Goal: Navigation & Orientation: Find specific page/section

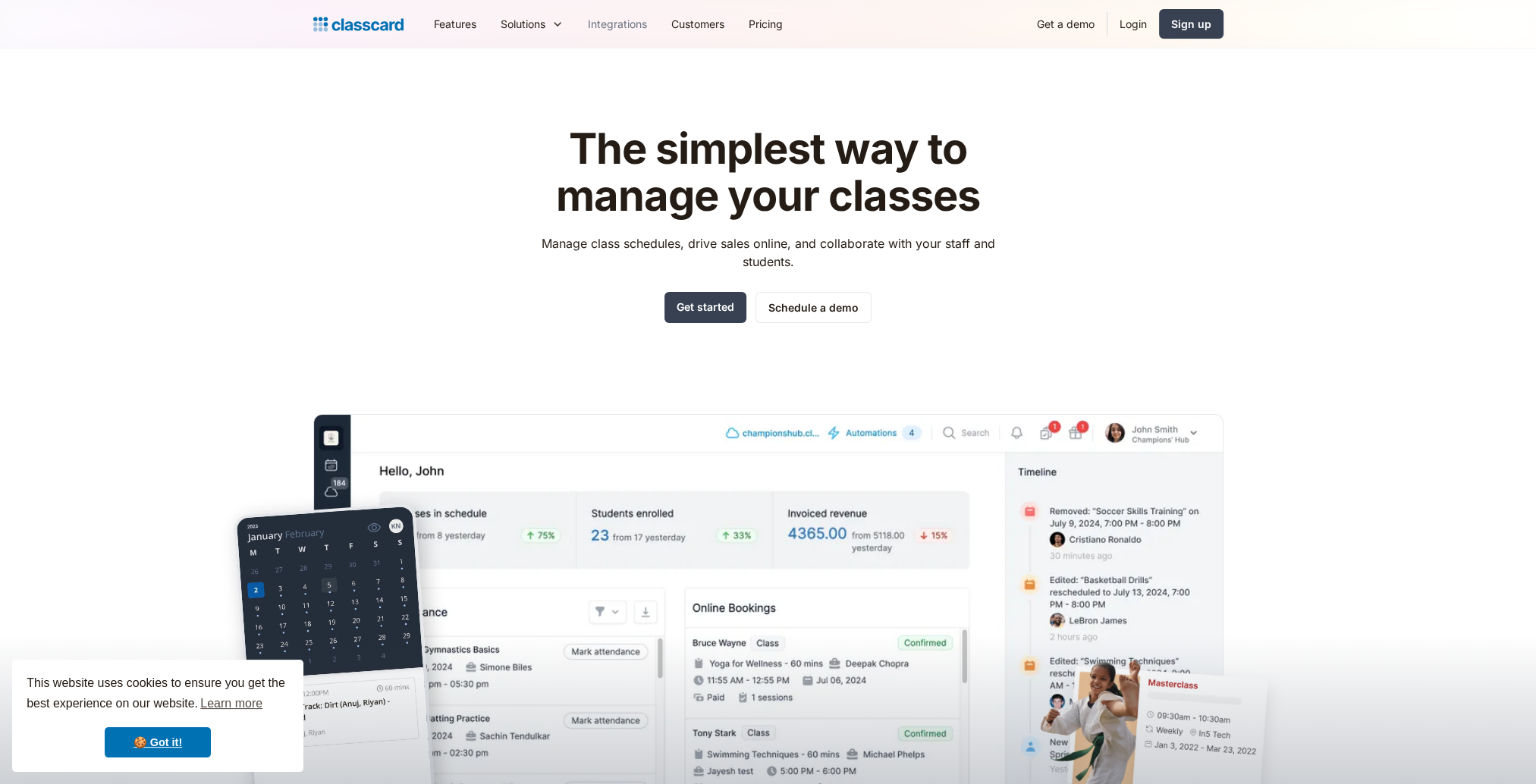
click at [593, 29] on link "Integrations" at bounding box center [618, 24] width 83 height 34
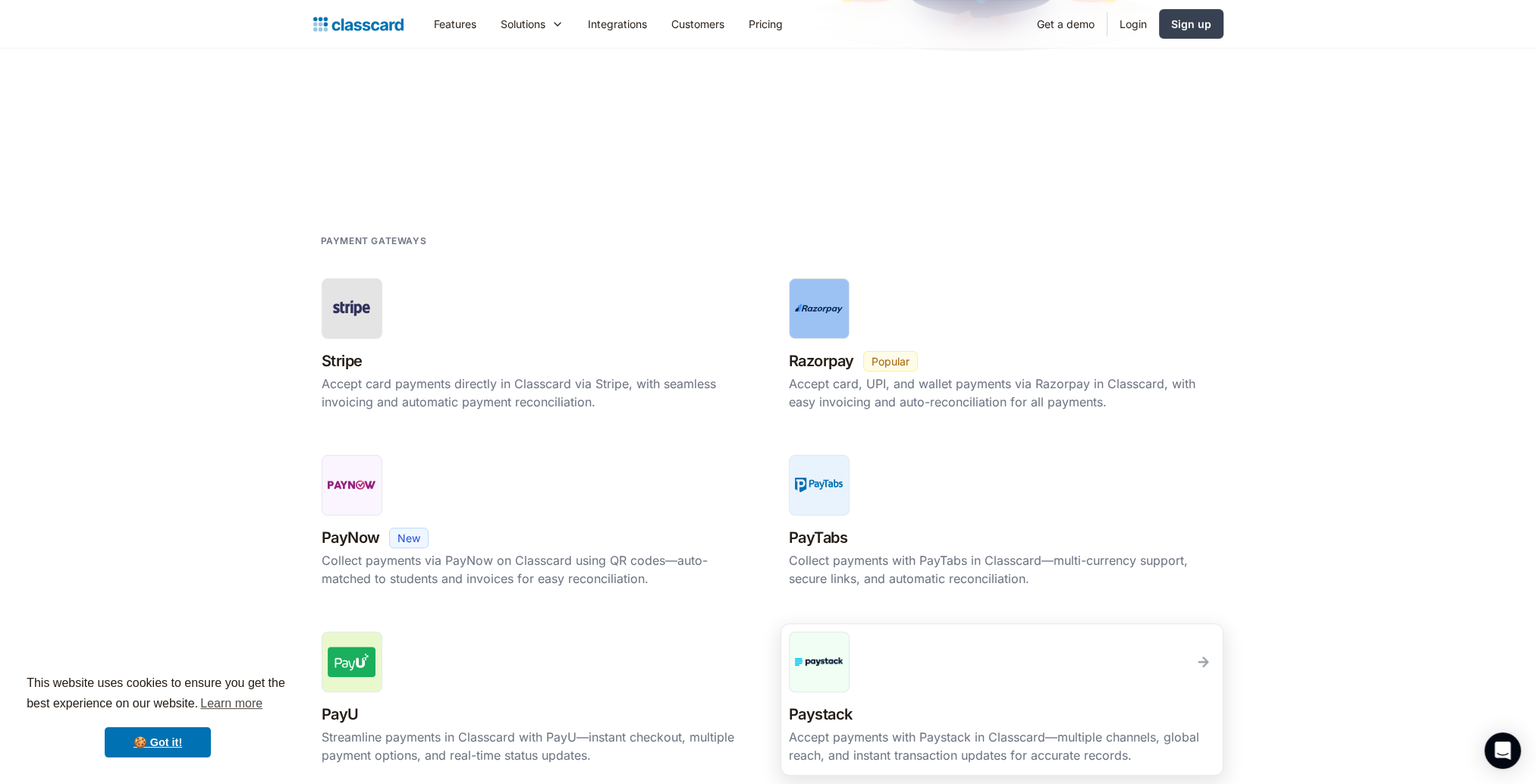
scroll to position [152, 0]
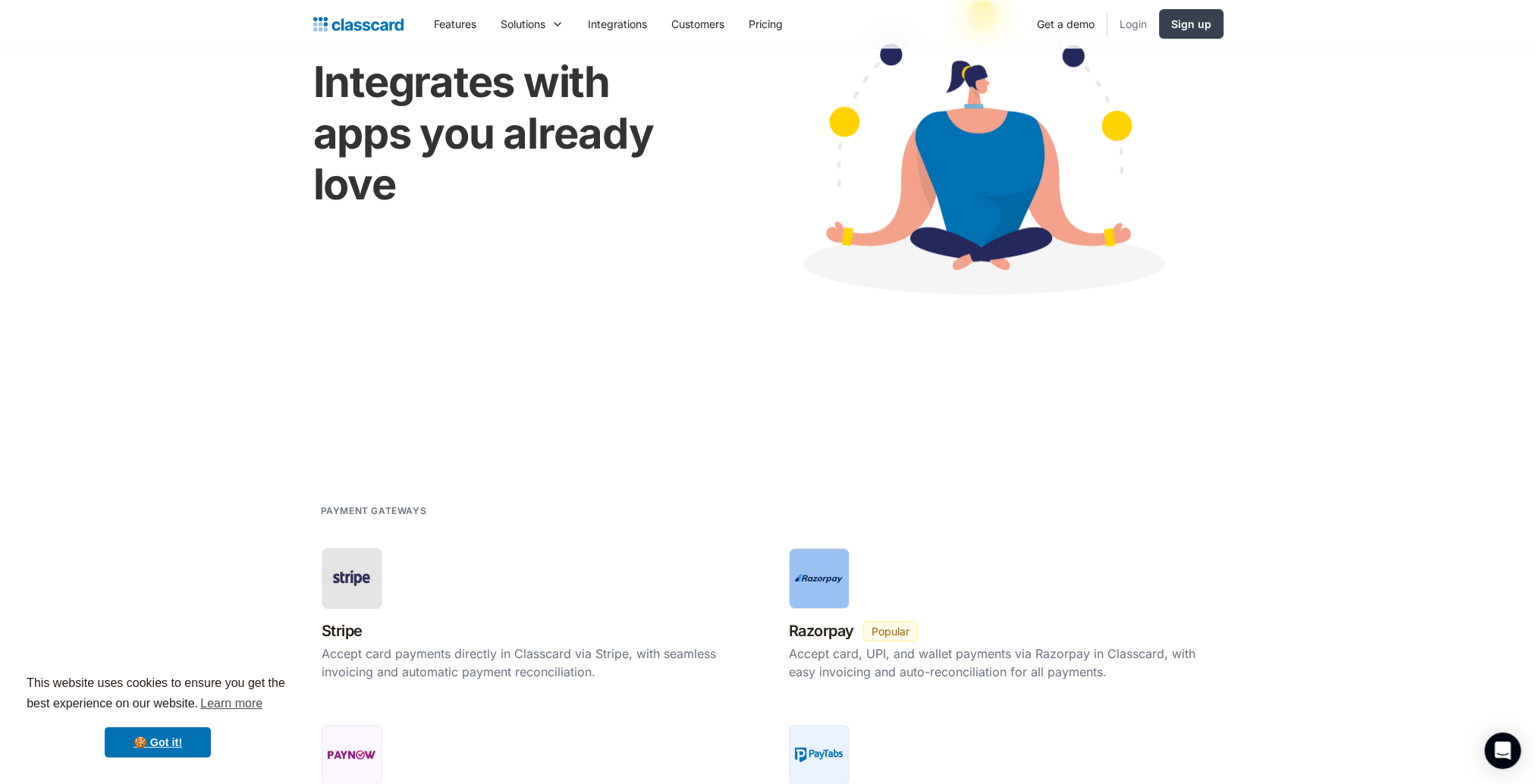
click at [1131, 28] on link "Login" at bounding box center [1133, 24] width 51 height 34
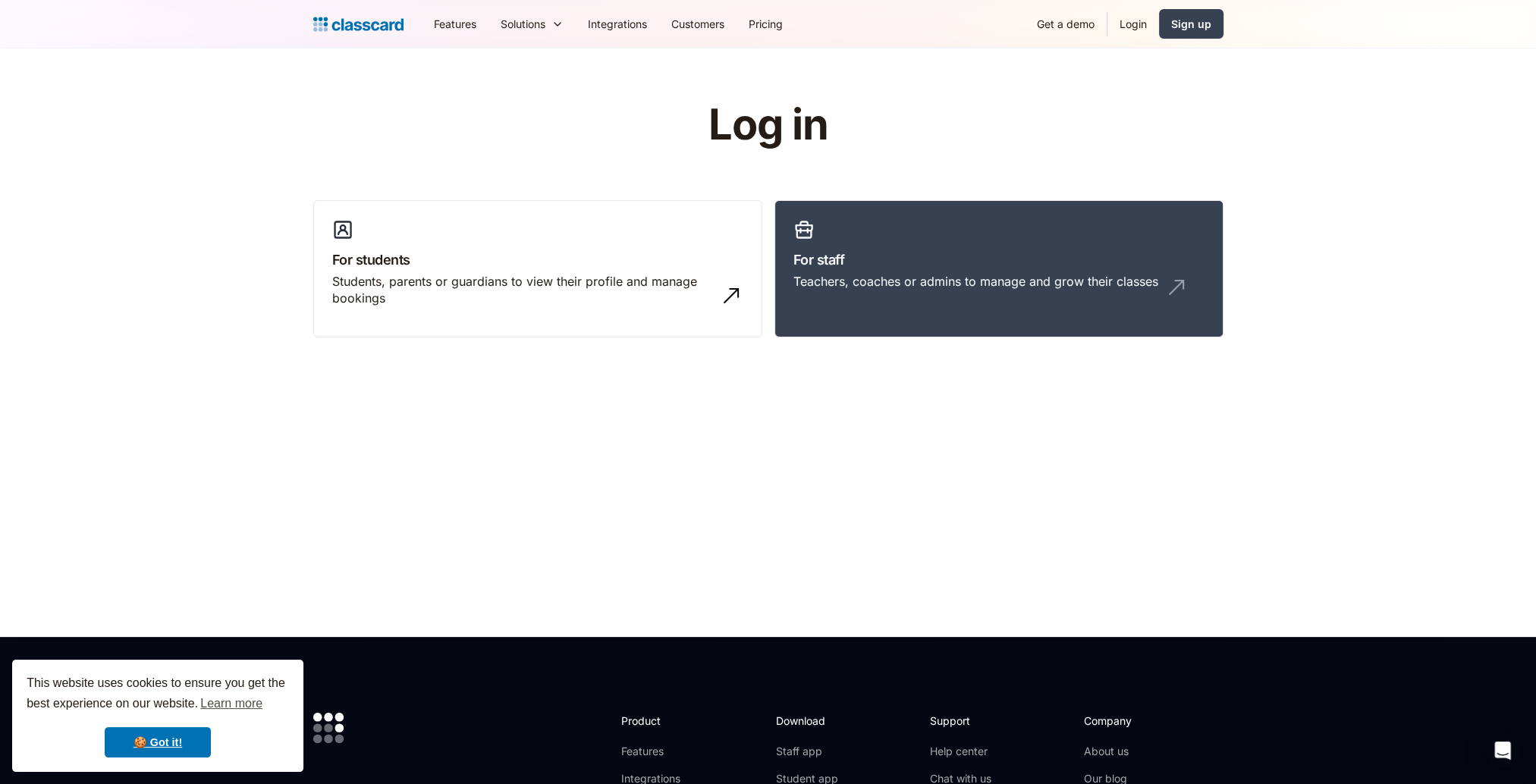
click at [850, 462] on header "Log in For students Students, parents or guardians to view their profile and ma…" at bounding box center [768, 343] width 1536 height 588
click at [1134, 22] on link "Login" at bounding box center [1133, 24] width 51 height 34
